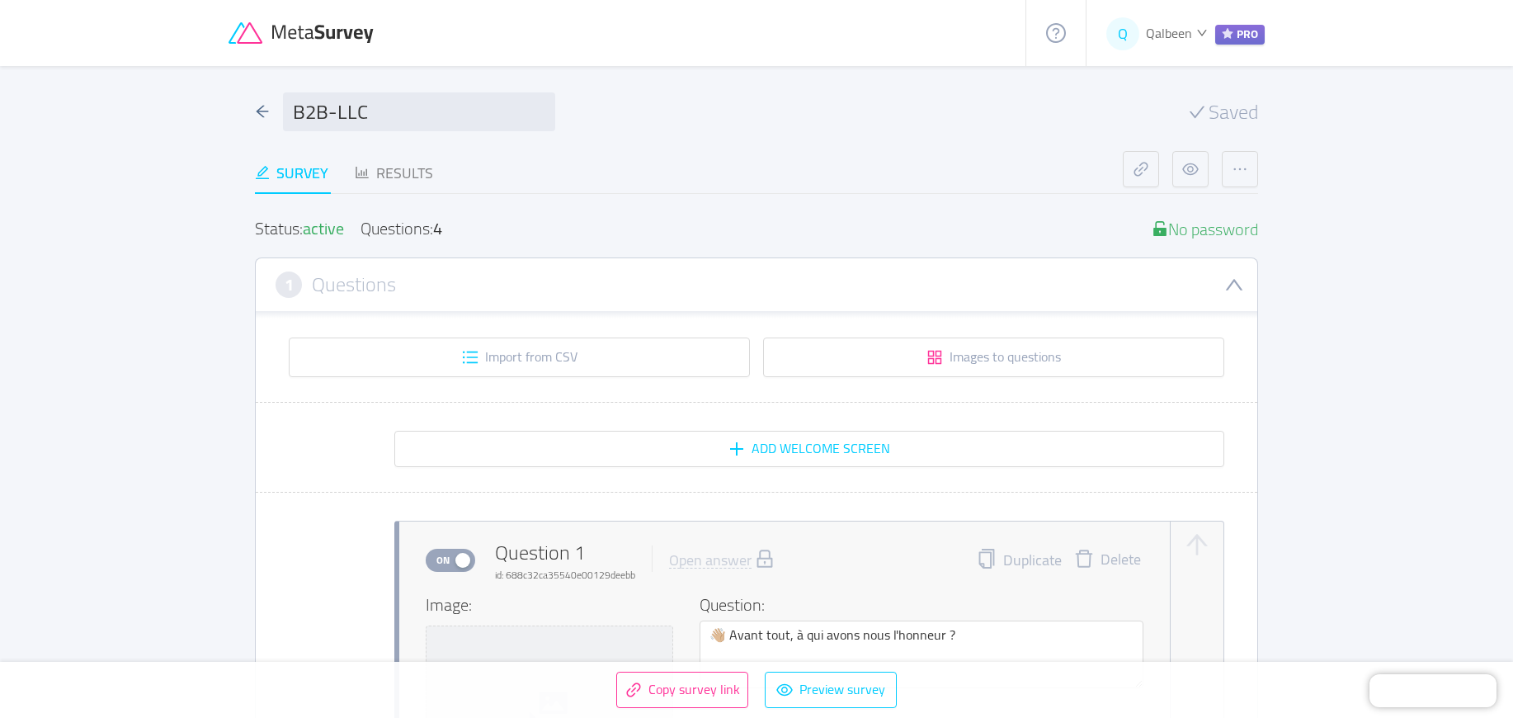
click at [314, 44] on icon at bounding box center [303, 33] width 149 height 22
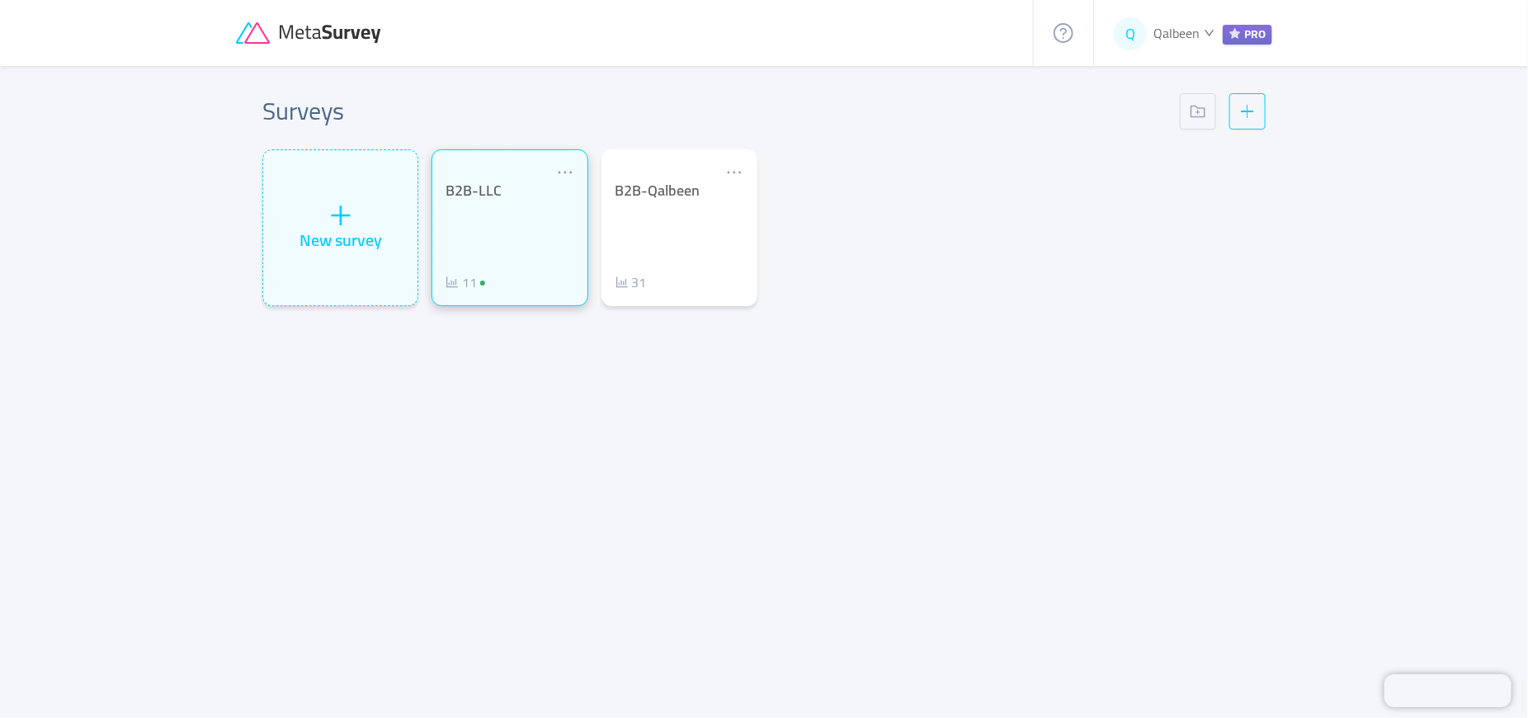
click at [525, 233] on div "B2B-LLC 11" at bounding box center [510, 237] width 128 height 111
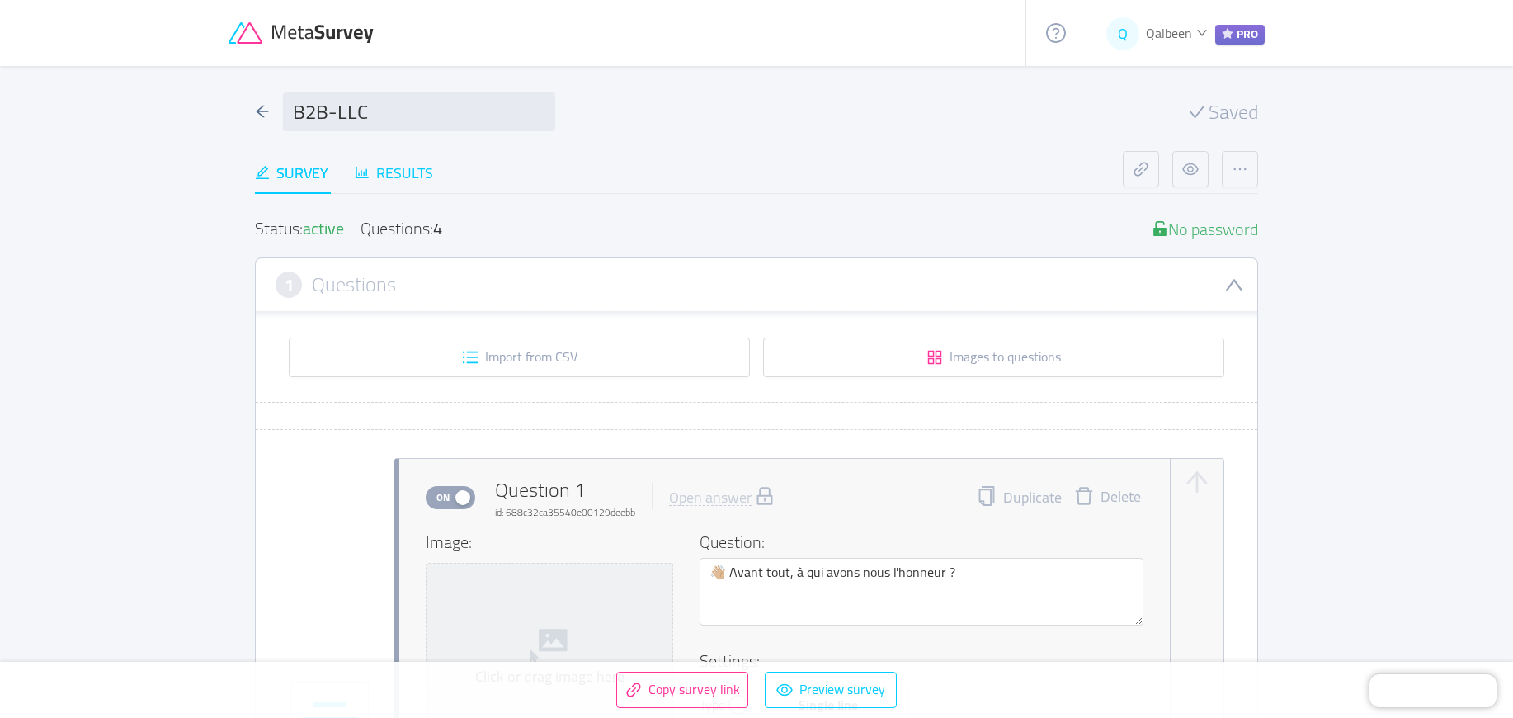
click at [430, 172] on div "Results" at bounding box center [394, 173] width 78 height 22
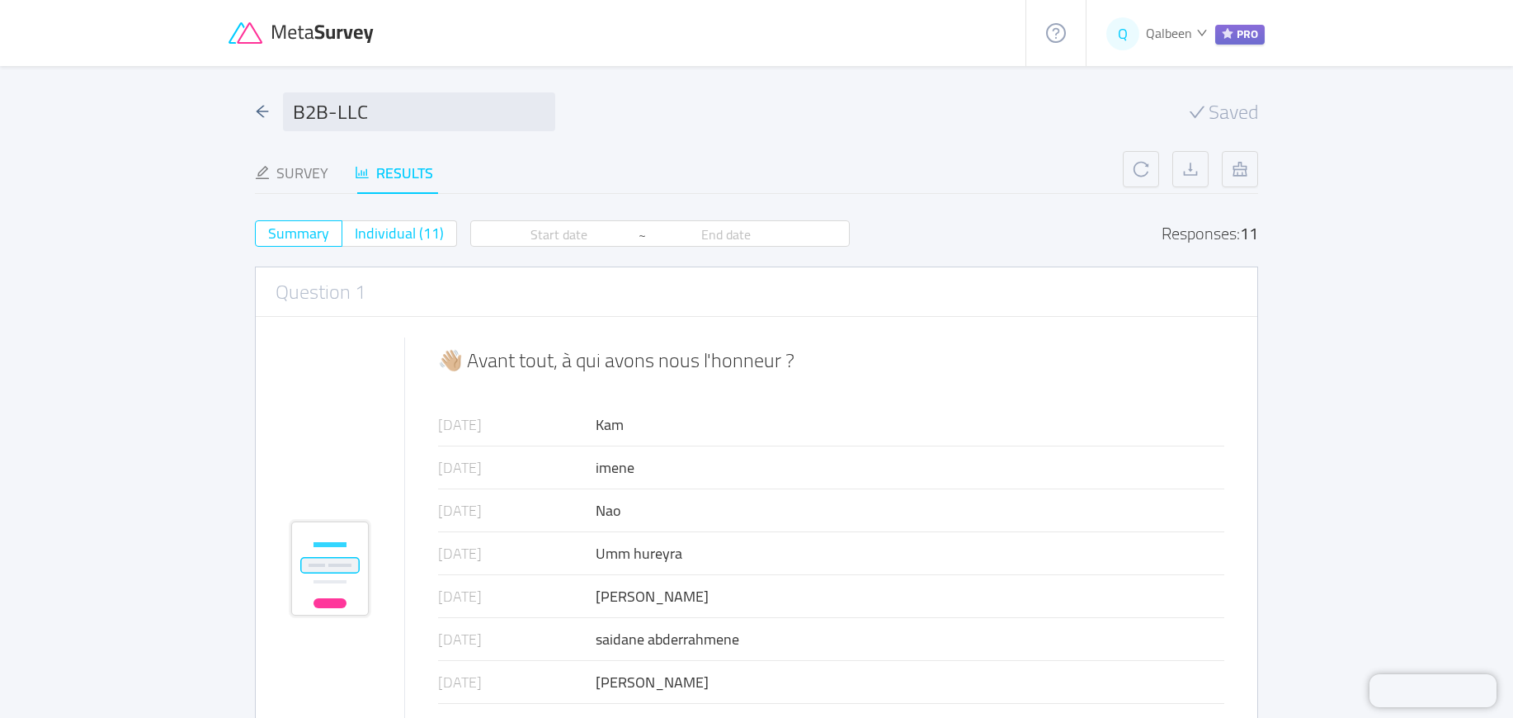
click at [430, 236] on span "Individual (11)" at bounding box center [399, 233] width 89 height 27
click at [355, 238] on input "Individual (11)" at bounding box center [355, 238] width 0 height 0
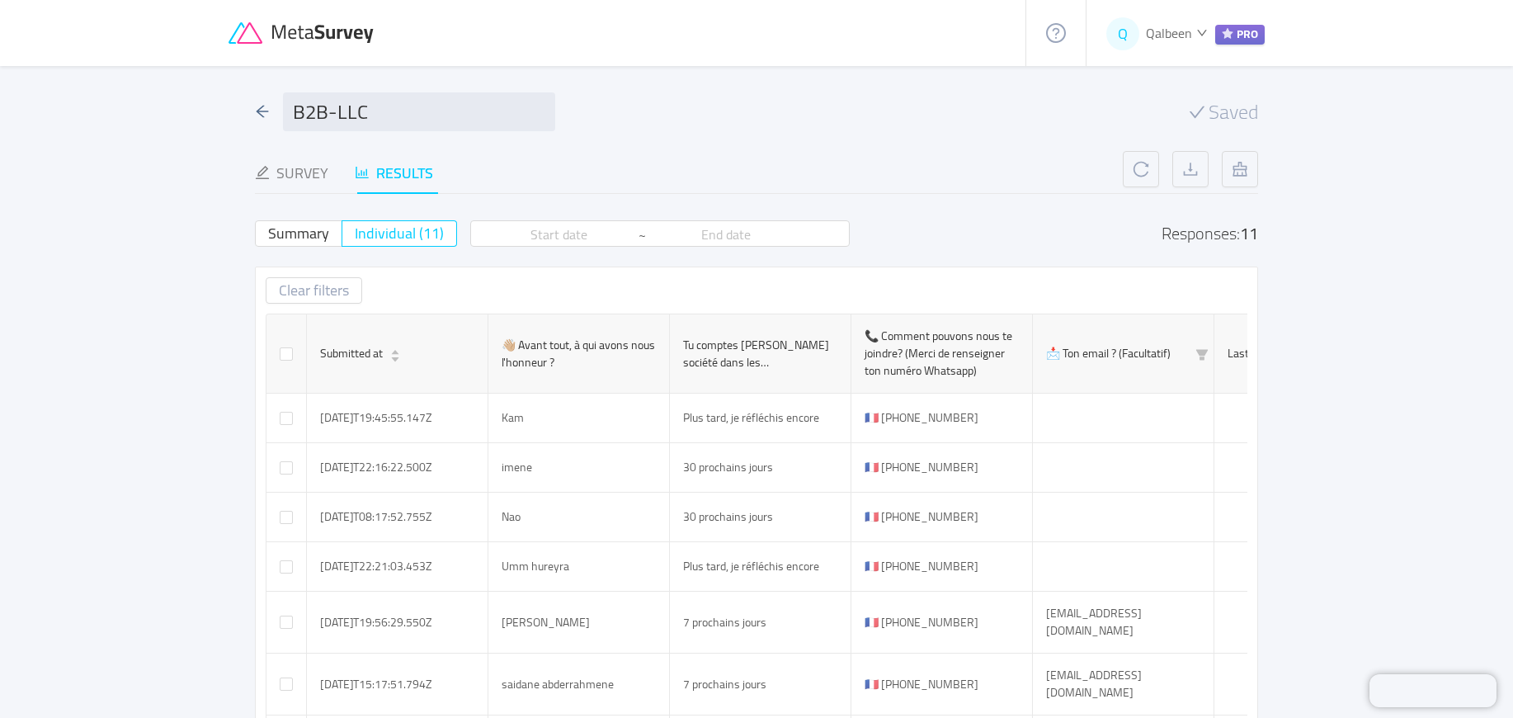
click at [1064, 231] on div "Summary Individual (11) ~ Responses: 11" at bounding box center [756, 233] width 1003 height 26
click at [1177, 232] on div "Responses: 11" at bounding box center [1210, 233] width 97 height 17
drag, startPoint x: 1177, startPoint y: 232, endPoint x: 1287, endPoint y: 238, distance: 110.0
click at [1287, 238] on main "B2B-LLC Saved Survey Results Status: active Questions: 4 No password 1 Question…" at bounding box center [756, 602] width 1513 height 1073
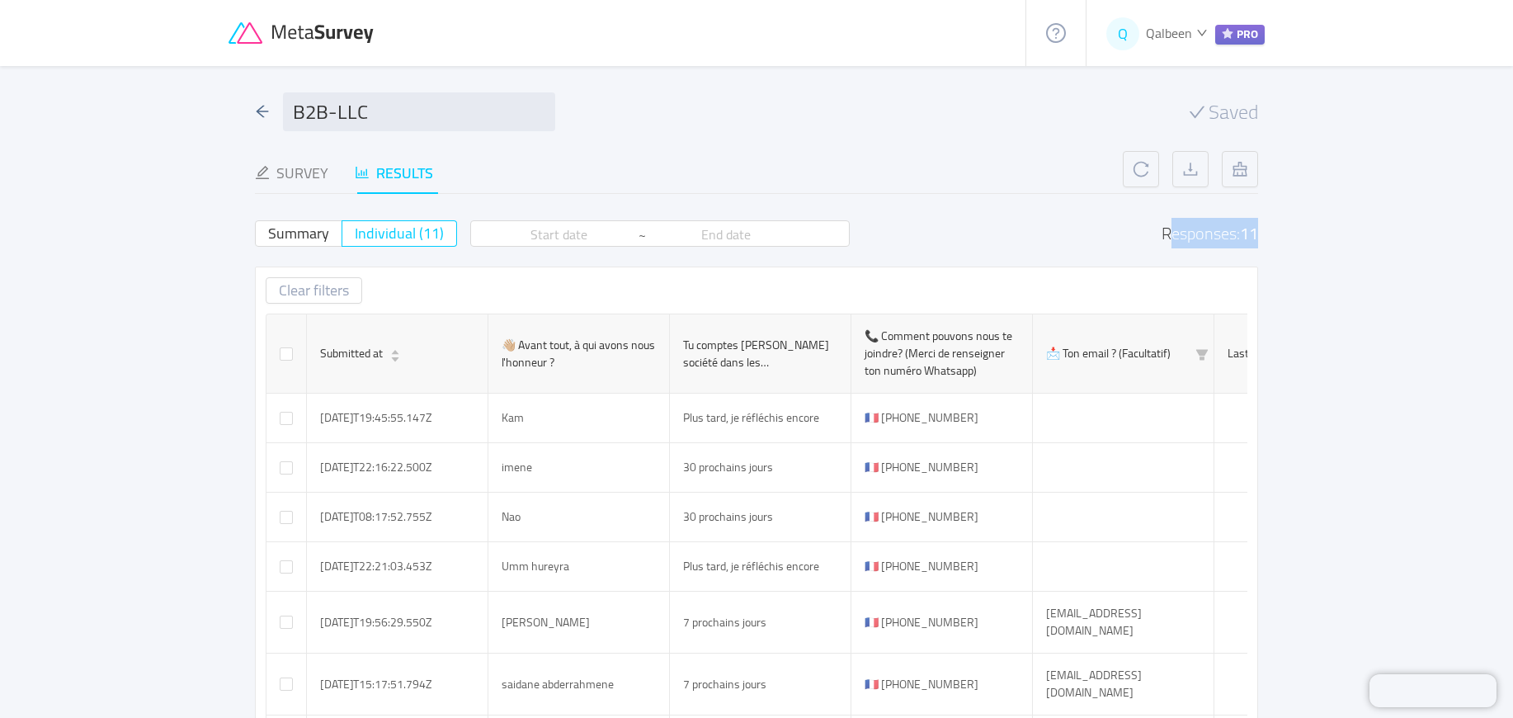
drag, startPoint x: 1287, startPoint y: 238, endPoint x: 1123, endPoint y: 231, distance: 163.6
click at [1123, 231] on main "B2B-LLC Saved Survey Results Status: active Questions: 4 No password 1 Question…" at bounding box center [756, 602] width 1513 height 1073
click at [1123, 231] on div "Summary Individual (11) ~ Responses: 11" at bounding box center [756, 233] width 1003 height 26
drag, startPoint x: 1123, startPoint y: 231, endPoint x: 1249, endPoint y: 222, distance: 126.6
click at [1249, 222] on div "Summary Individual (11) ~ Responses: 11" at bounding box center [756, 233] width 1003 height 26
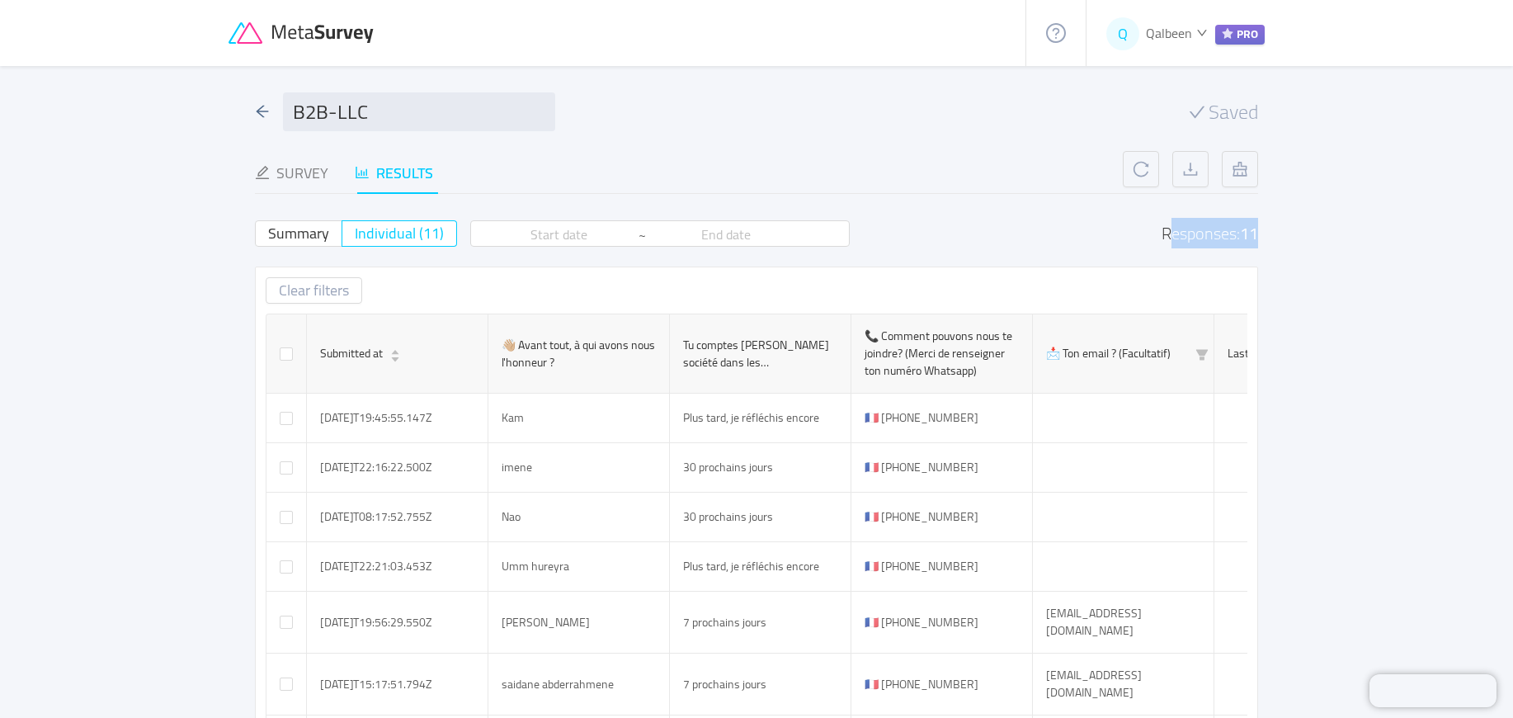
click at [1249, 222] on div "11" at bounding box center [1249, 233] width 18 height 31
drag, startPoint x: 1249, startPoint y: 222, endPoint x: 1192, endPoint y: 220, distance: 57.0
click at [1192, 225] on div "Responses: 11" at bounding box center [1210, 233] width 97 height 17
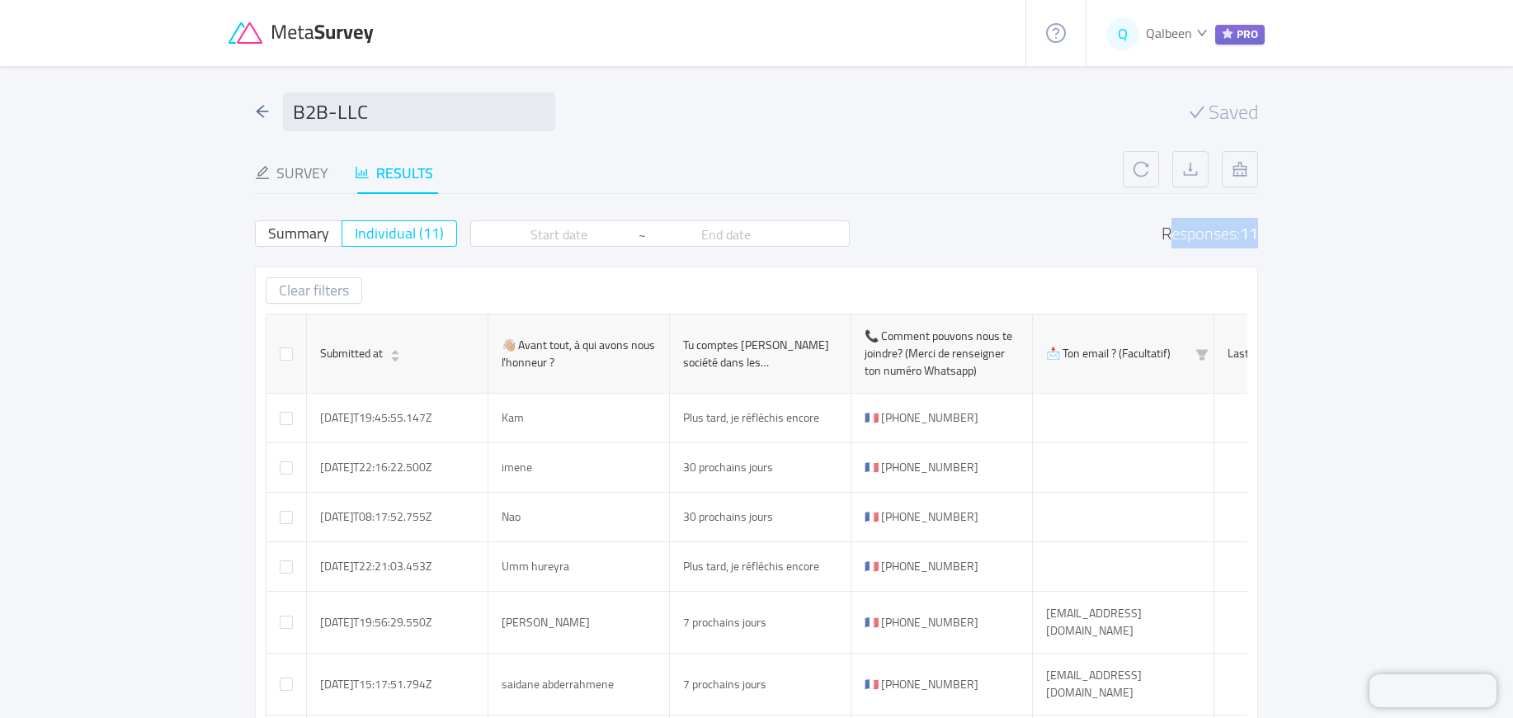
drag, startPoint x: 1192, startPoint y: 220, endPoint x: 1261, endPoint y: 229, distance: 69.0
click at [1261, 229] on div "B2B-LLC Saved Survey Results Status: active Questions: 4 No password 1 Question…" at bounding box center [757, 602] width 1056 height 1073
drag, startPoint x: 1261, startPoint y: 229, endPoint x: 1133, endPoint y: 238, distance: 128.3
click at [1133, 238] on div "B2B-LLC Saved Survey Results Status: active Questions: 4 No password 1 Question…" at bounding box center [757, 602] width 1056 height 1073
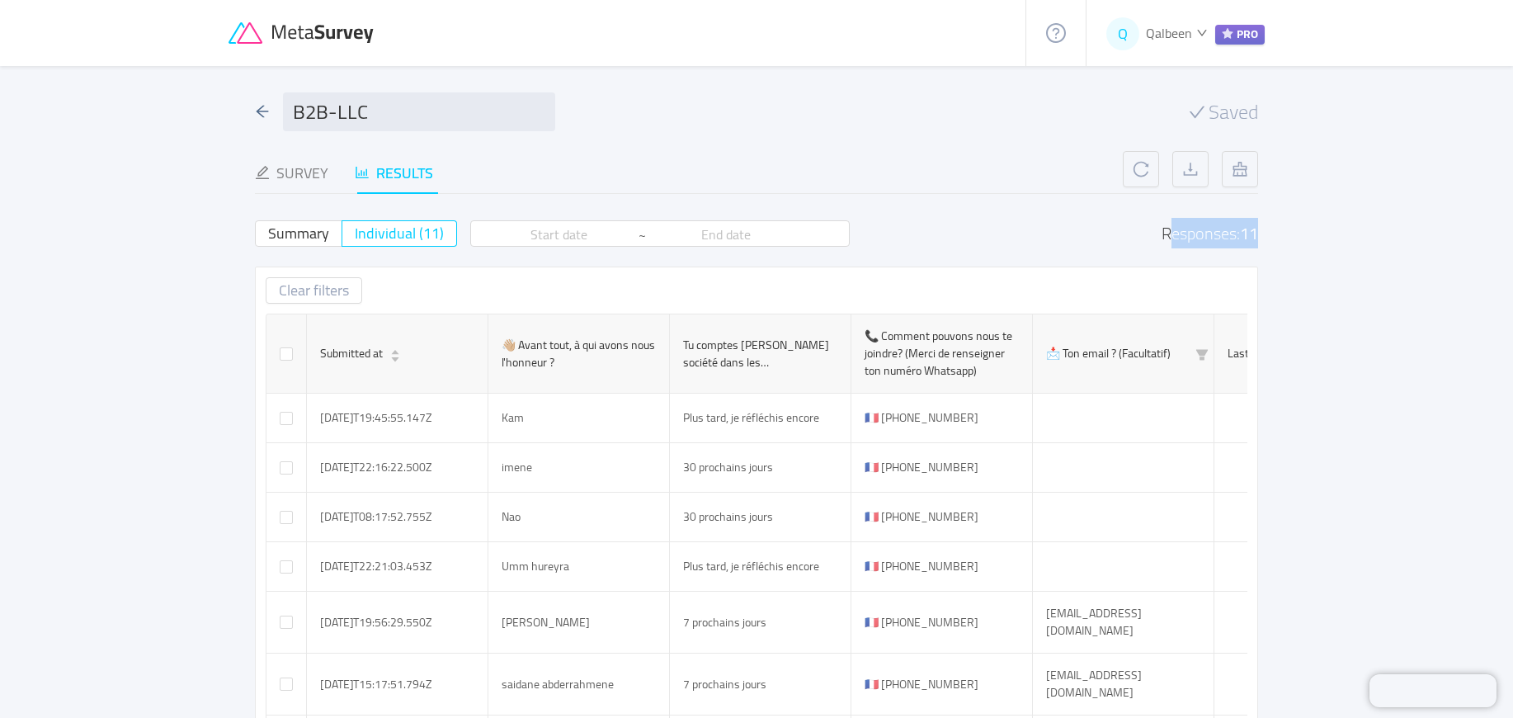
click at [1133, 238] on div "Summary Individual (11) ~ Responses: 11" at bounding box center [756, 233] width 1003 height 26
drag, startPoint x: 1133, startPoint y: 238, endPoint x: 1266, endPoint y: 225, distance: 133.5
click at [1266, 225] on div "B2B-LLC Saved Survey Results Status: active Questions: 4 No password 1 Question…" at bounding box center [757, 602] width 1056 height 1073
drag, startPoint x: 1266, startPoint y: 225, endPoint x: 1126, endPoint y: 224, distance: 139.5
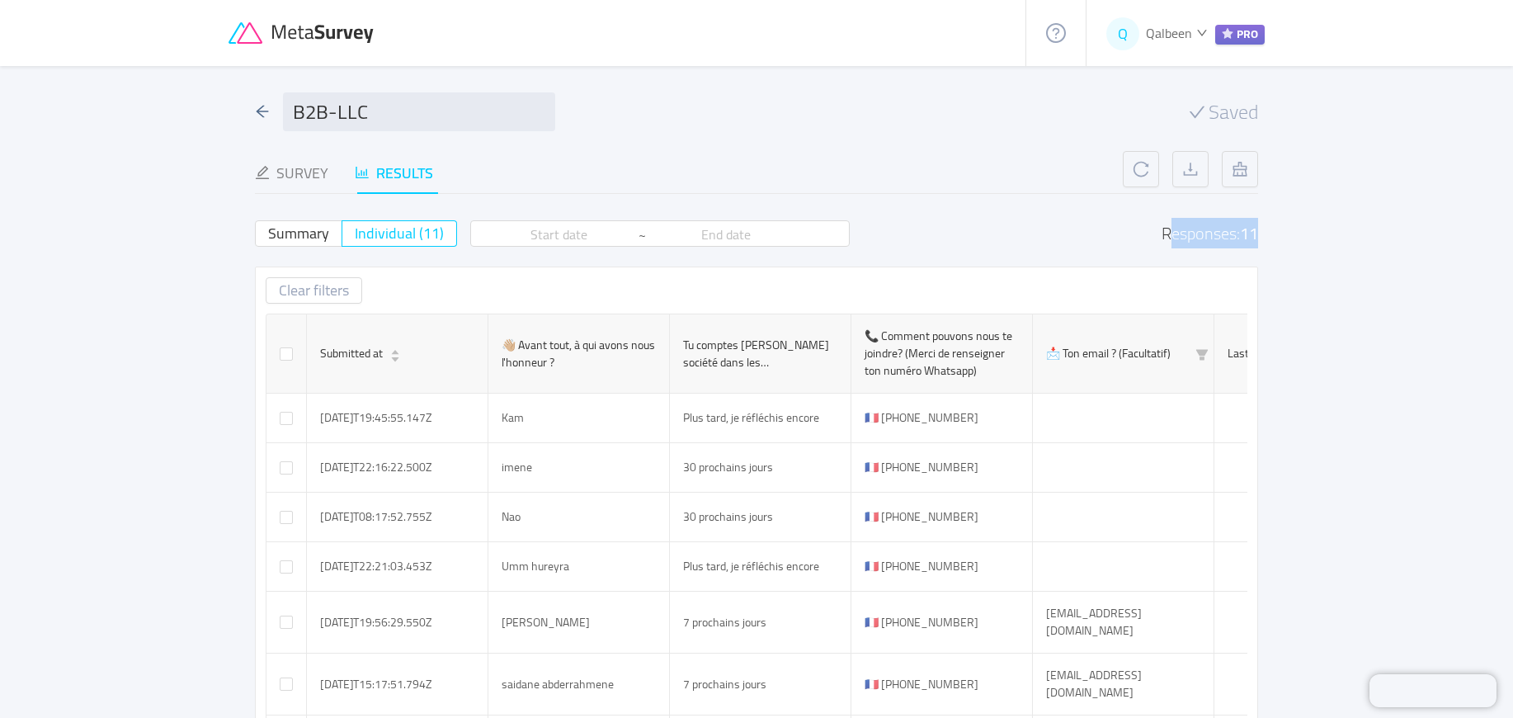
click at [1126, 224] on div "B2B-LLC Saved Survey Results Status: active Questions: 4 No password 1 Question…" at bounding box center [757, 602] width 1056 height 1073
click at [1126, 224] on div "Summary Individual (11) ~ Responses: 11" at bounding box center [756, 233] width 1003 height 26
